Goal: Task Accomplishment & Management: Use online tool/utility

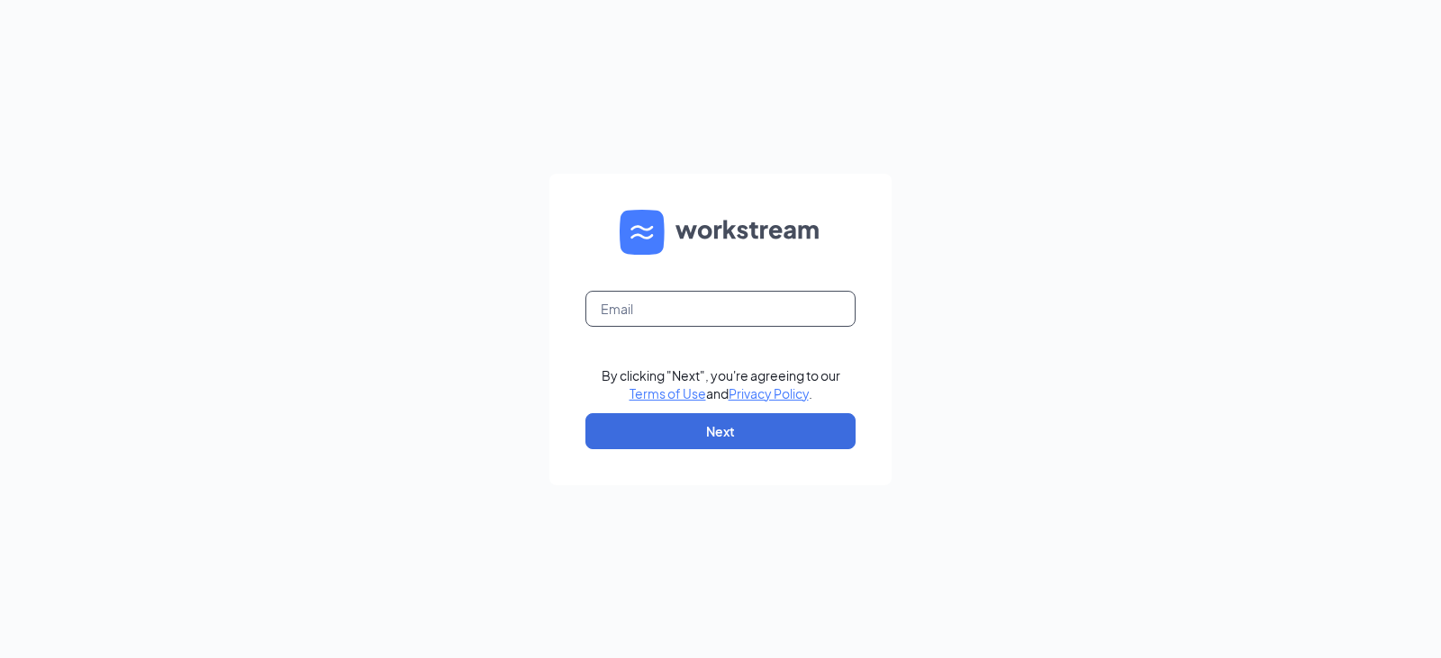
click at [729, 323] on input "text" at bounding box center [720, 309] width 270 height 36
type input "[EMAIL_ADDRESS][DOMAIN_NAME]"
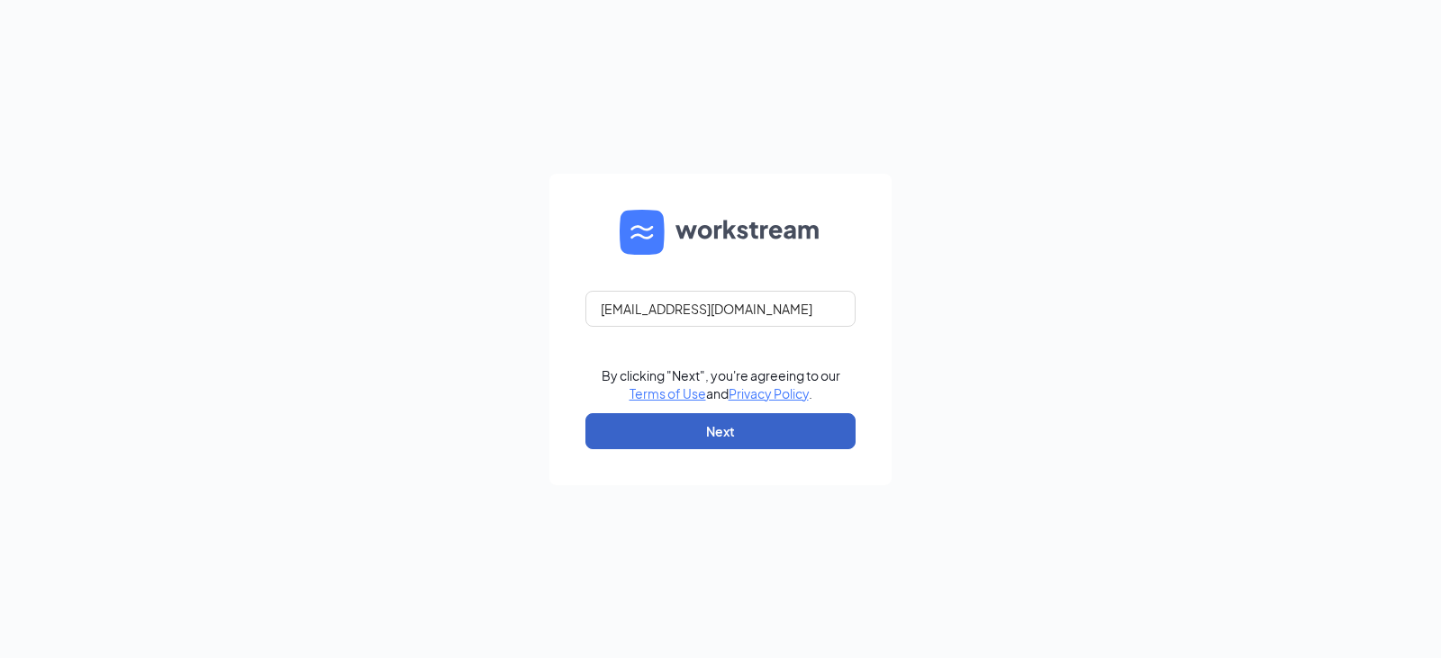
click at [743, 418] on button "Next" at bounding box center [720, 431] width 270 height 36
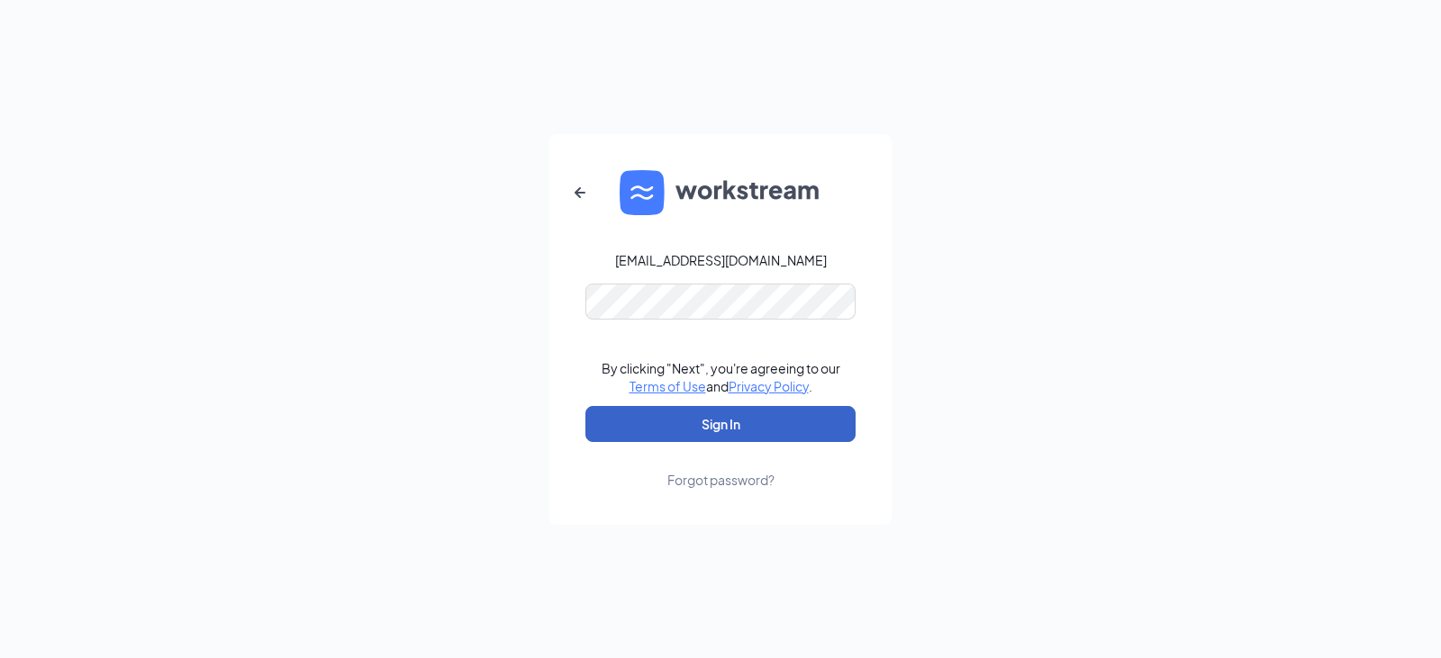
click at [776, 438] on button "Sign In" at bounding box center [720, 424] width 270 height 36
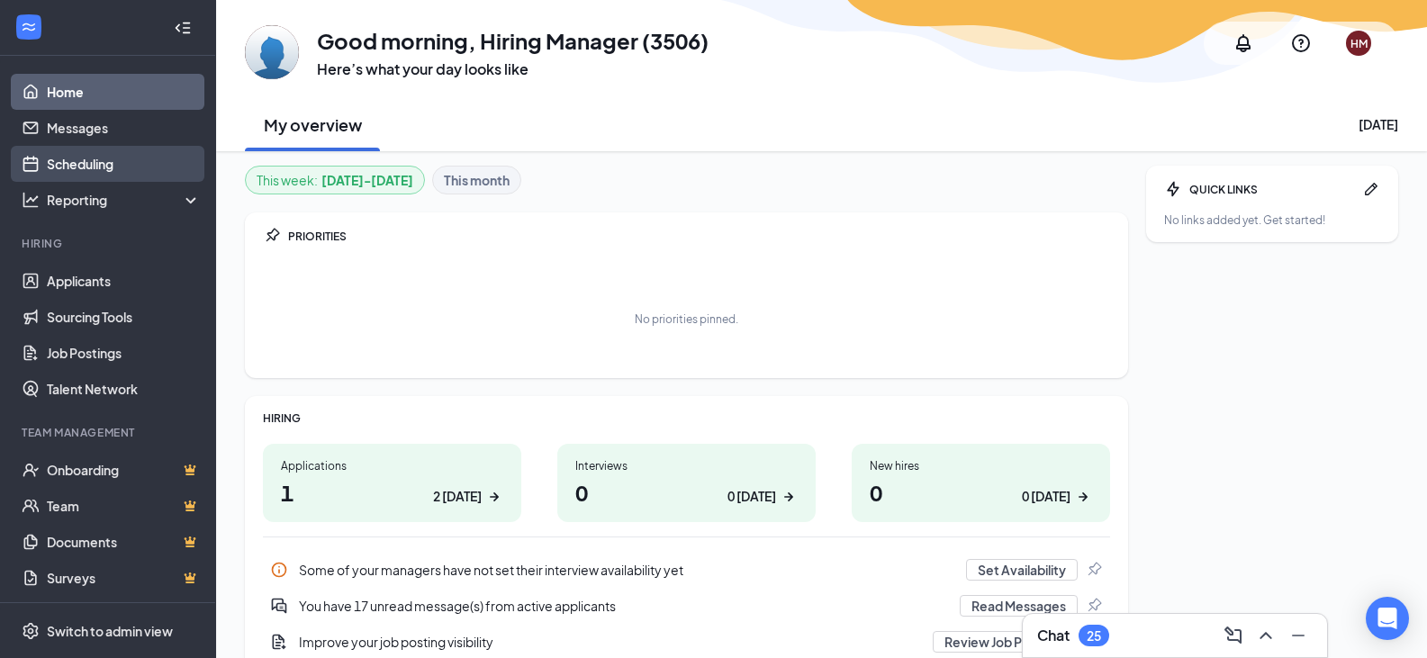
click at [103, 155] on link "Scheduling" at bounding box center [124, 164] width 154 height 36
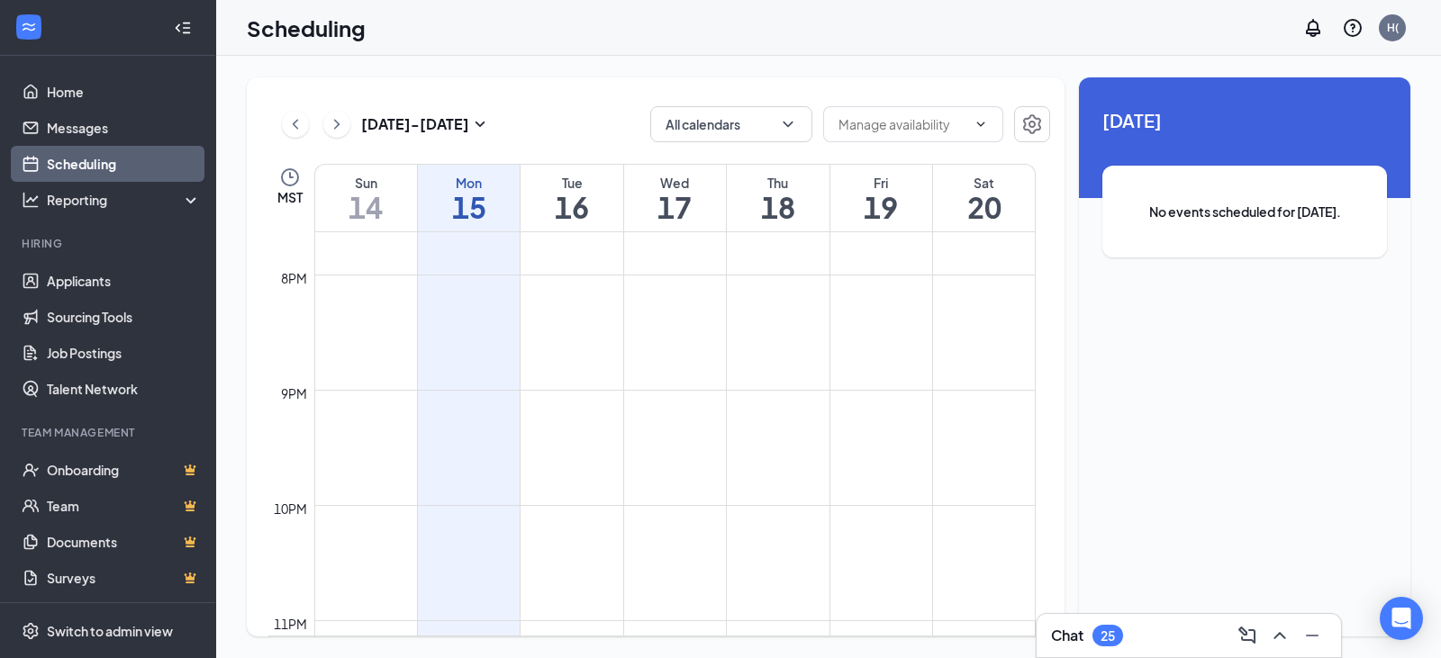
scroll to position [2003, 0]
